Goal: Book appointment/travel/reservation

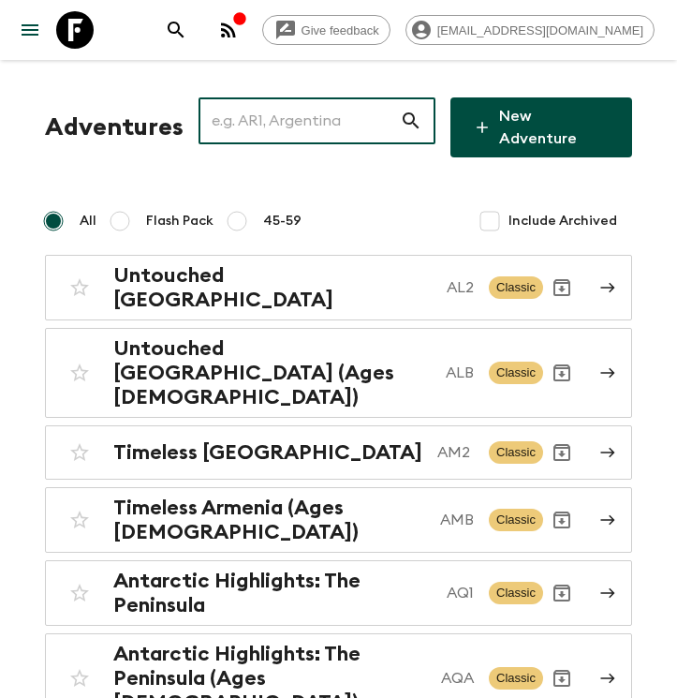
click at [303, 129] on input "text" at bounding box center [299, 121] width 201 height 52
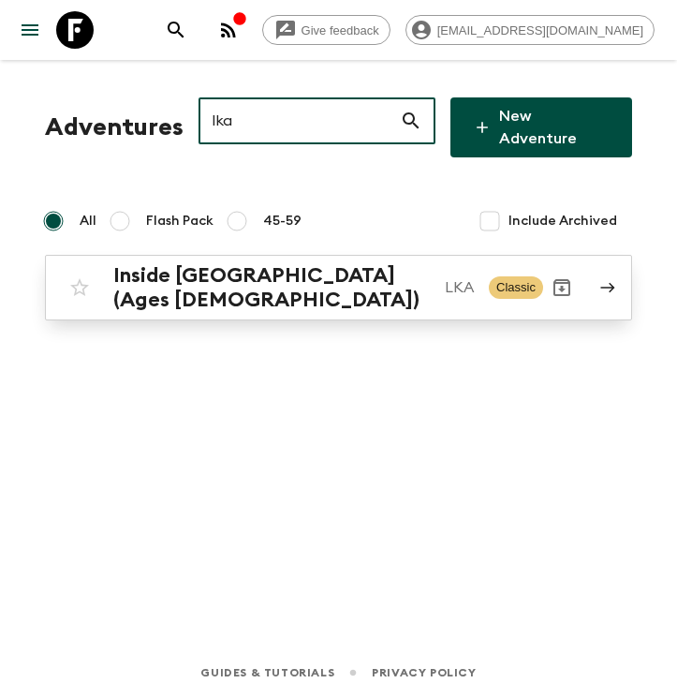
type input "lka"
click at [229, 270] on h2 "Inside [GEOGRAPHIC_DATA] (Ages [DEMOGRAPHIC_DATA])" at bounding box center [271, 287] width 317 height 49
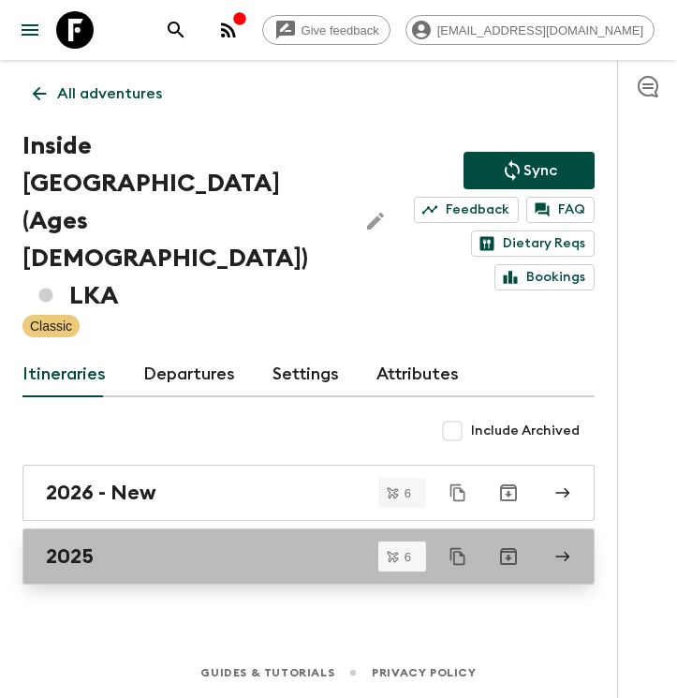
click at [152, 544] on div "2025" at bounding box center [291, 556] width 490 height 24
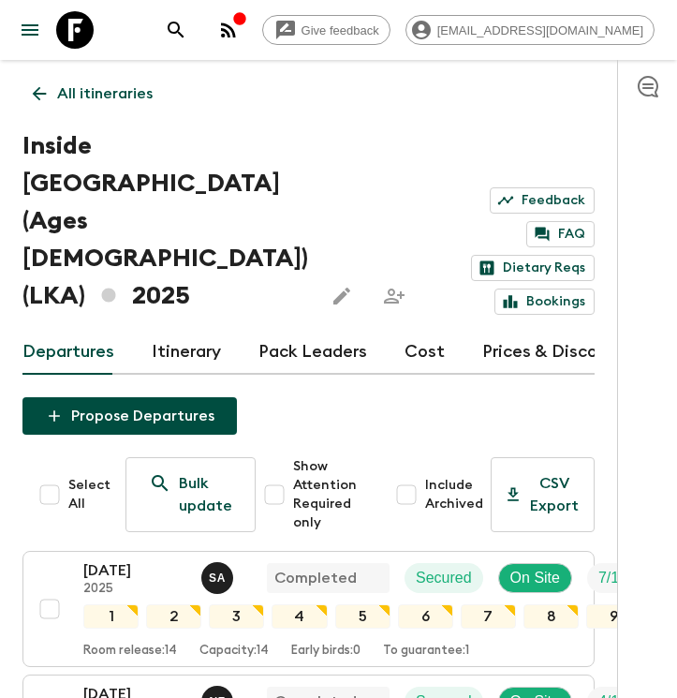
click at [173, 330] on link "Itinerary" at bounding box center [186, 352] width 69 height 45
